Goal: Task Accomplishment & Management: Use online tool/utility

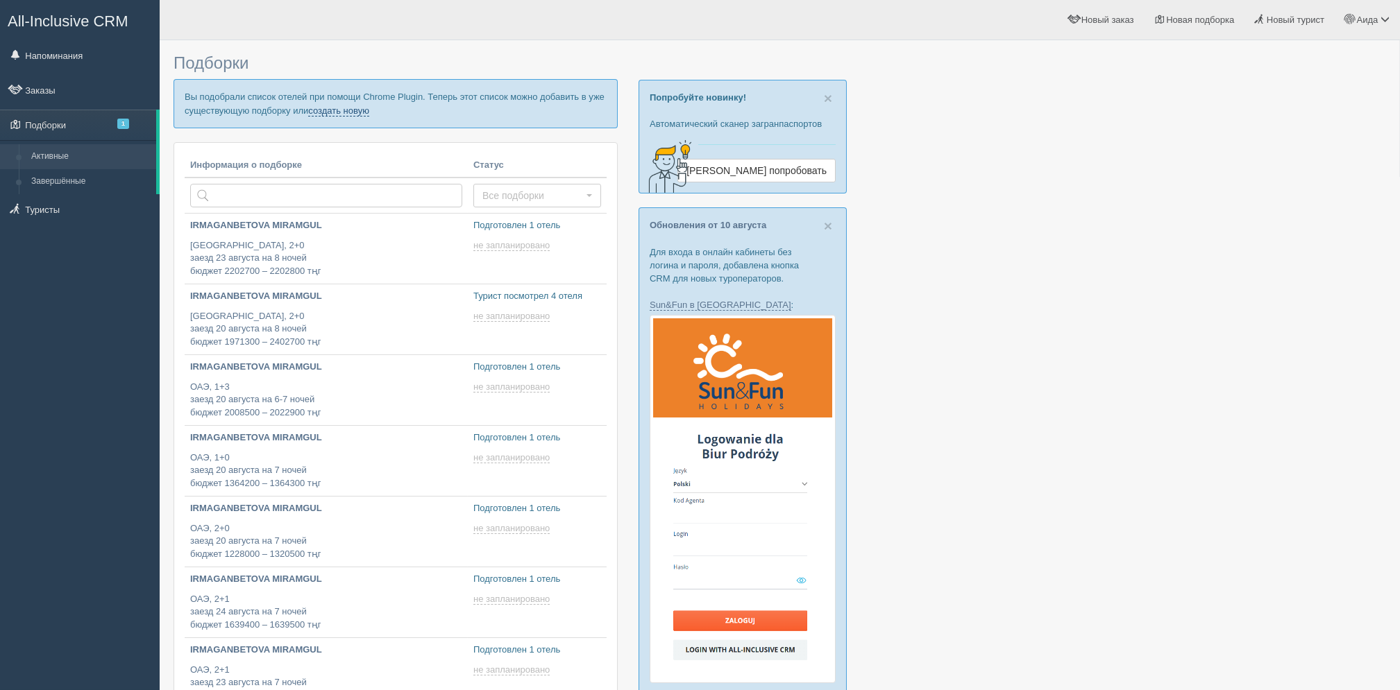
click at [356, 112] on link "создать новую" at bounding box center [338, 110] width 61 height 11
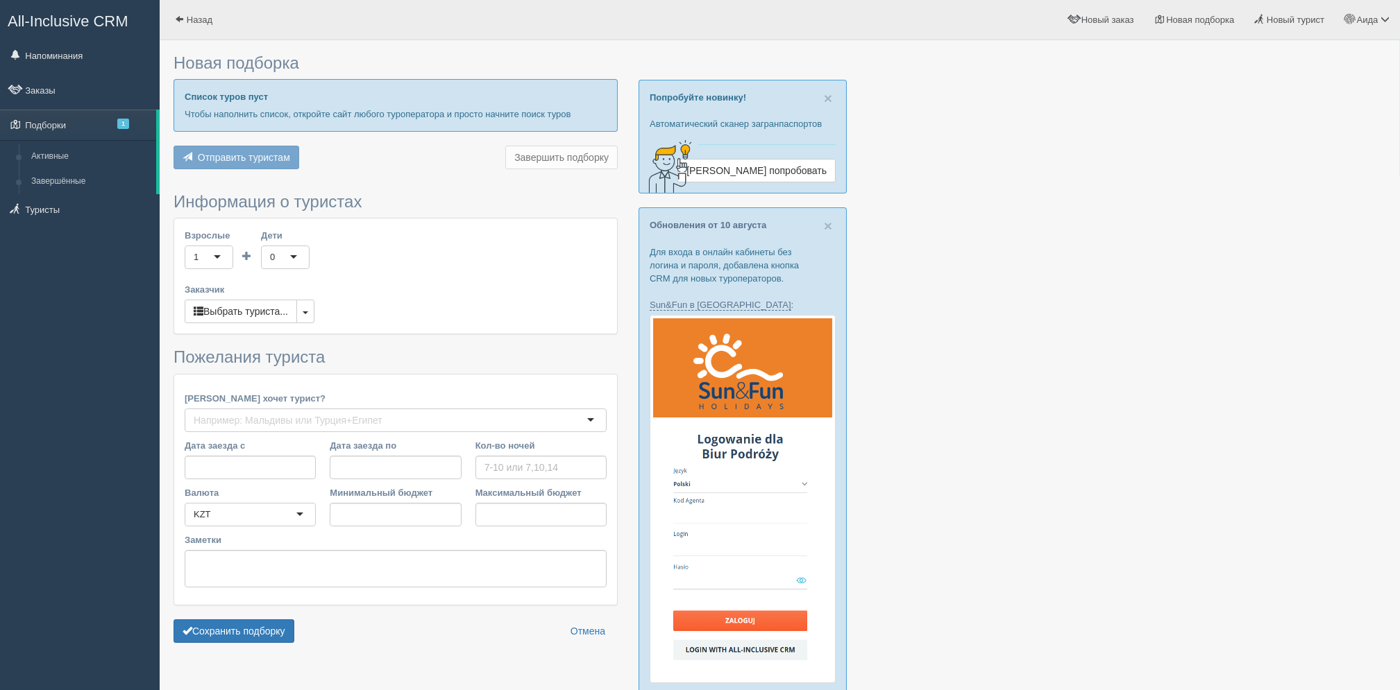
type input "9"
type input "2255700"
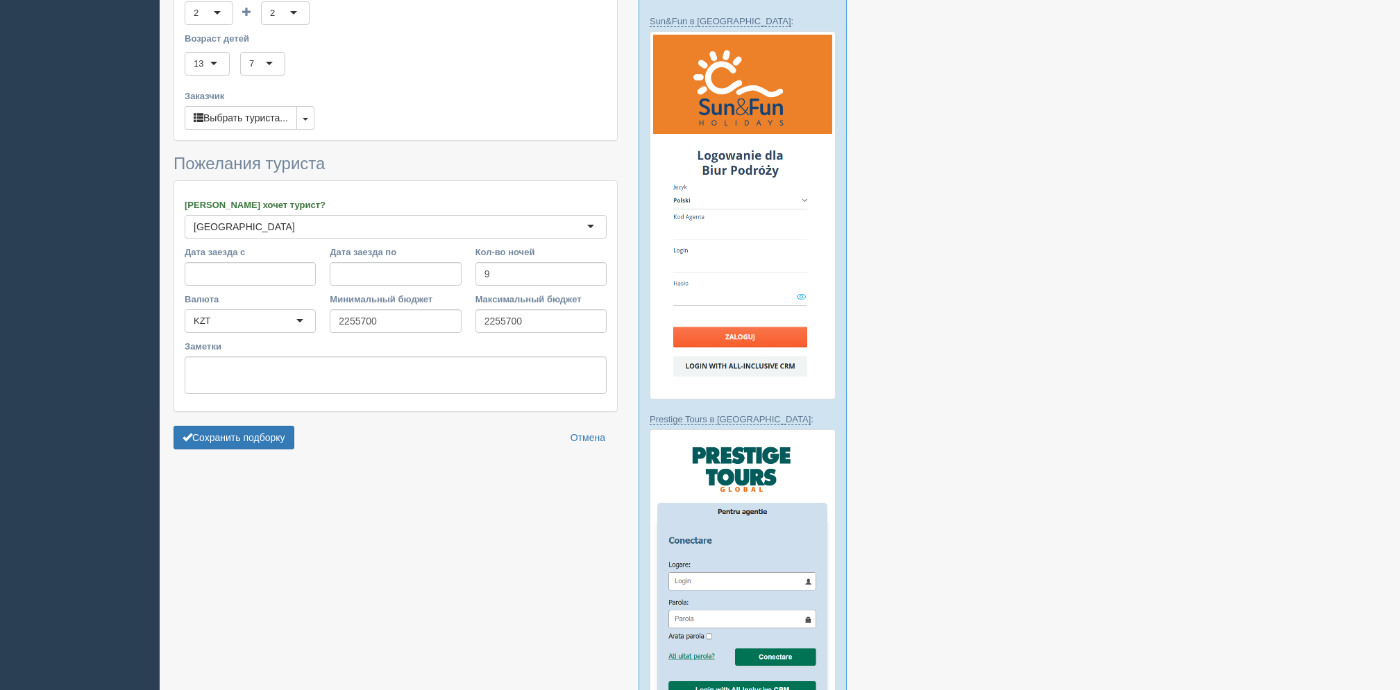
scroll to position [289, 0]
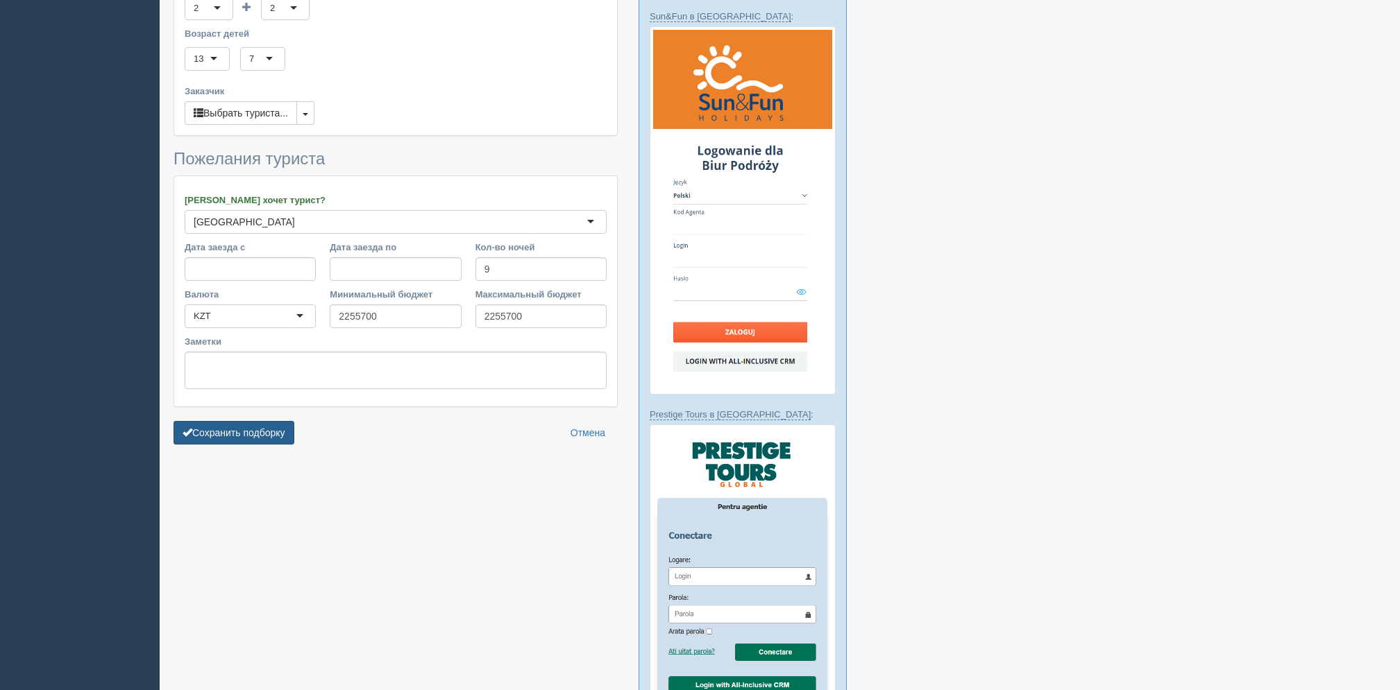
click at [275, 432] on button "Сохранить подборку" at bounding box center [233, 433] width 121 height 24
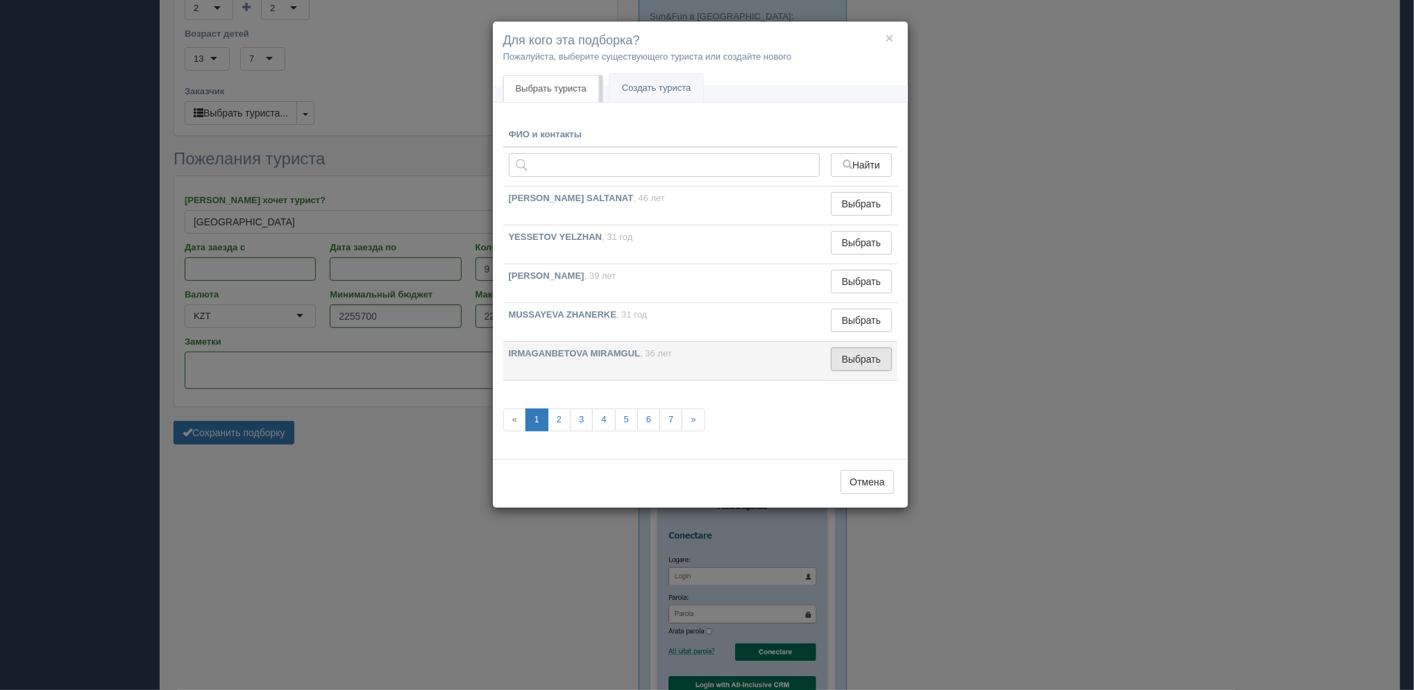
click at [856, 359] on button "Выбрать" at bounding box center [861, 360] width 60 height 24
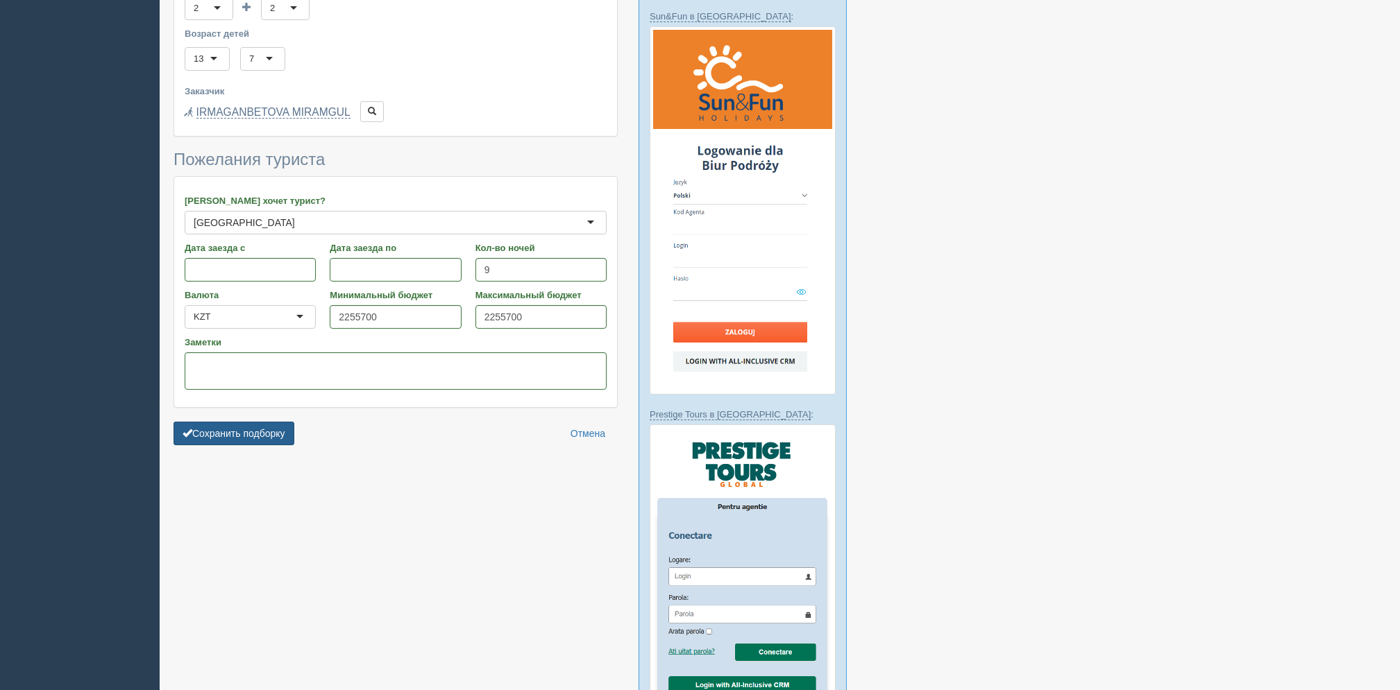
click at [284, 435] on button "Сохранить подборку" at bounding box center [233, 434] width 121 height 24
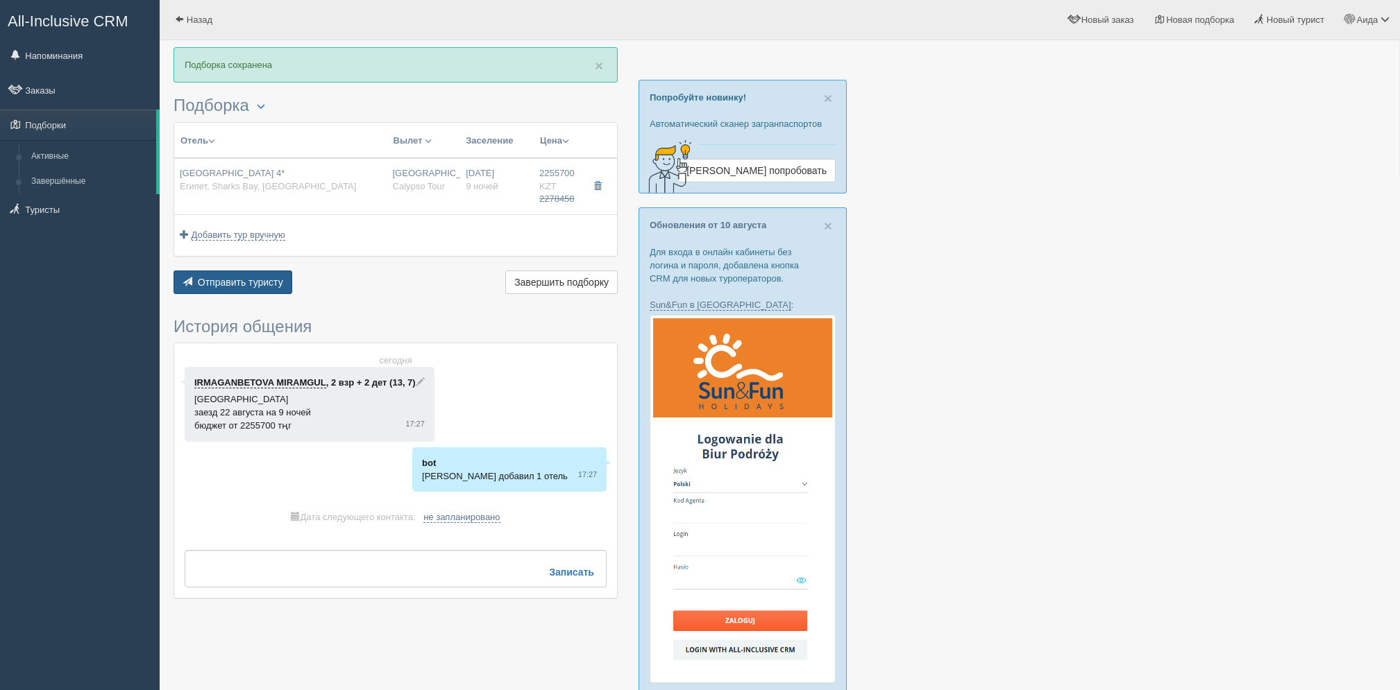
click at [264, 283] on span "Отправить туристу" at bounding box center [240, 282] width 85 height 11
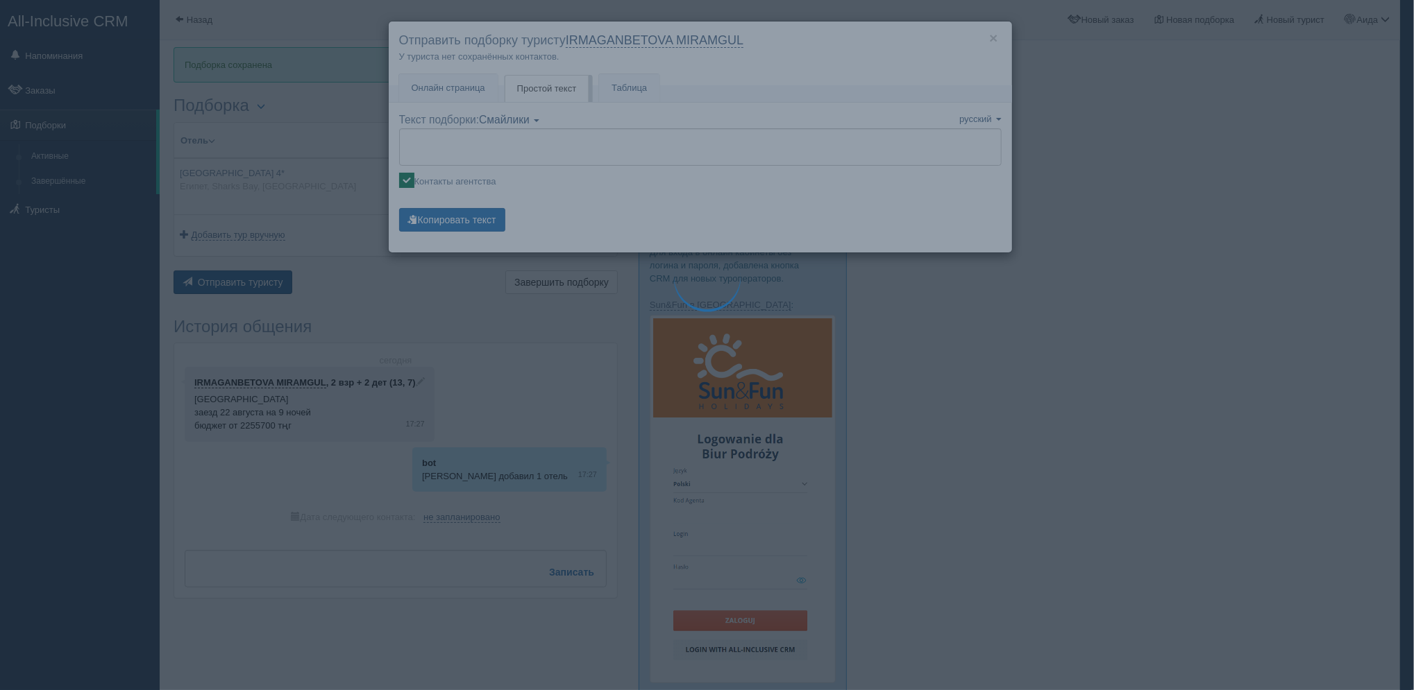
type textarea "🌞 Добрый день! Предлагаем Вам рассмотреть следующие варианты: 🌎 Египет, Sharks …"
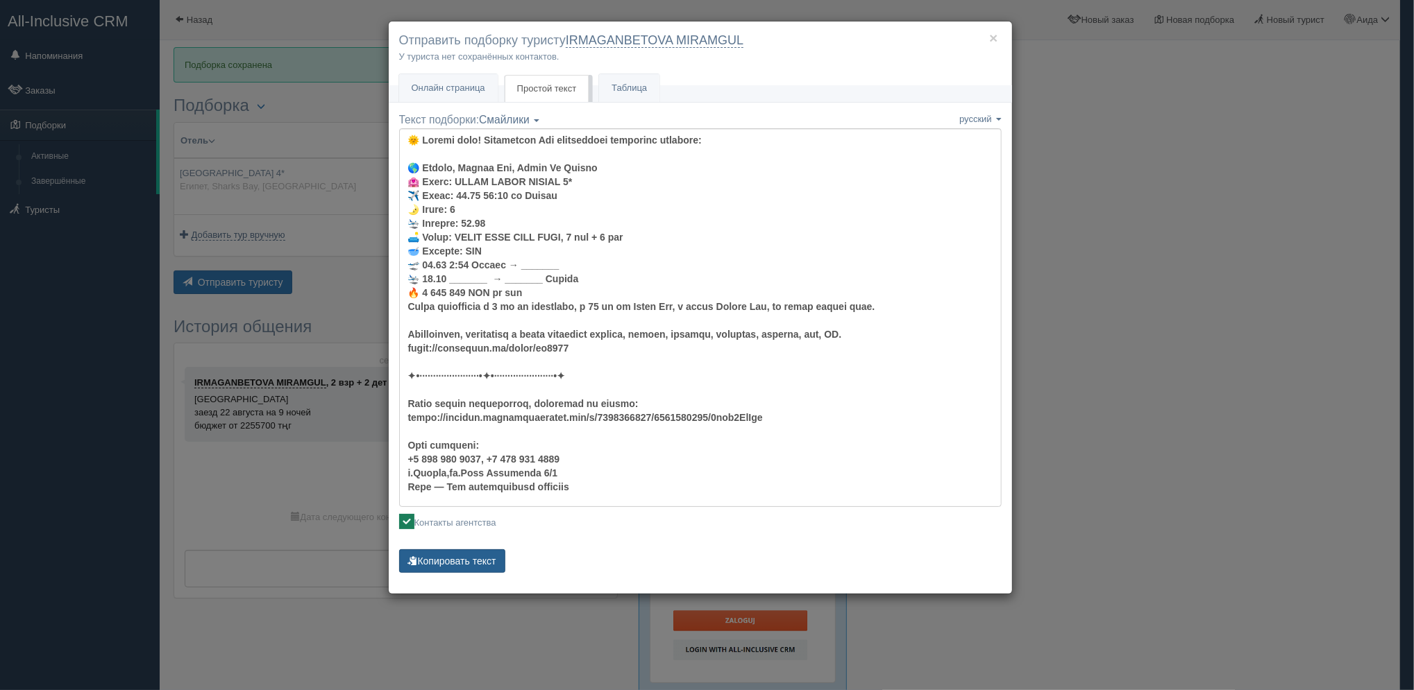
click at [494, 563] on button "Копировать текст" at bounding box center [452, 562] width 106 height 24
